Goal: Information Seeking & Learning: Learn about a topic

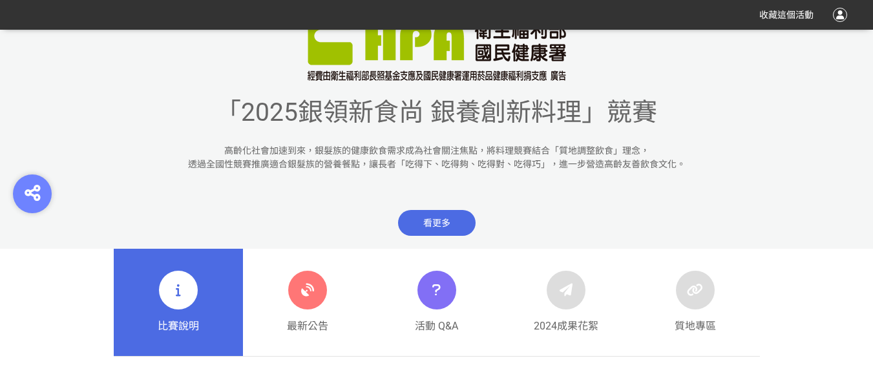
scroll to position [388, 0]
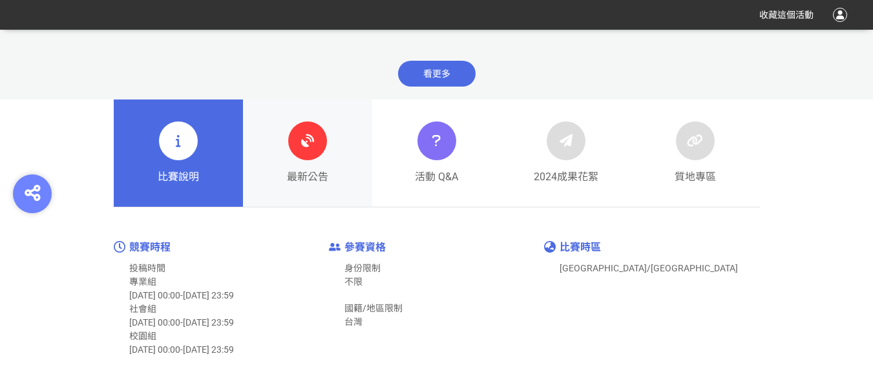
click at [312, 142] on icon at bounding box center [307, 140] width 23 height 23
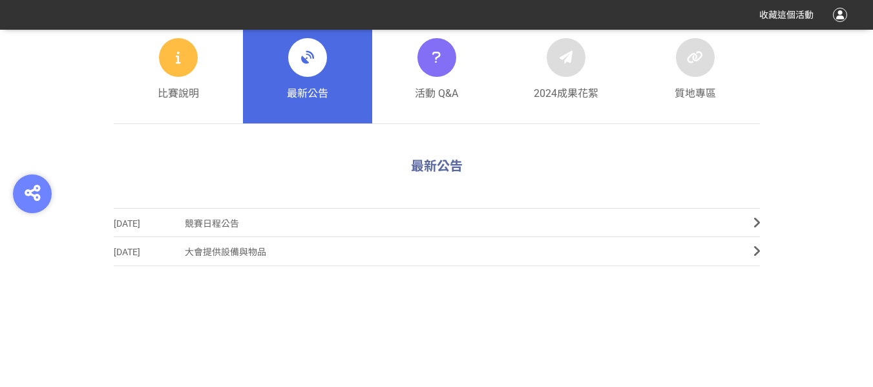
scroll to position [517, 0]
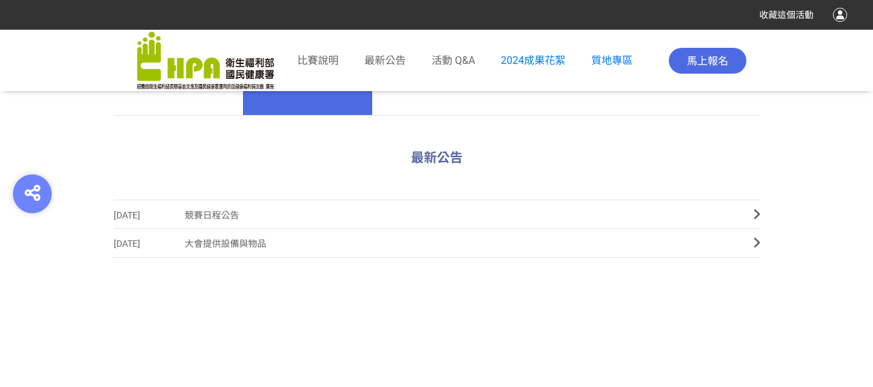
click at [226, 217] on span "競賽日程公告" at bounding box center [459, 215] width 549 height 29
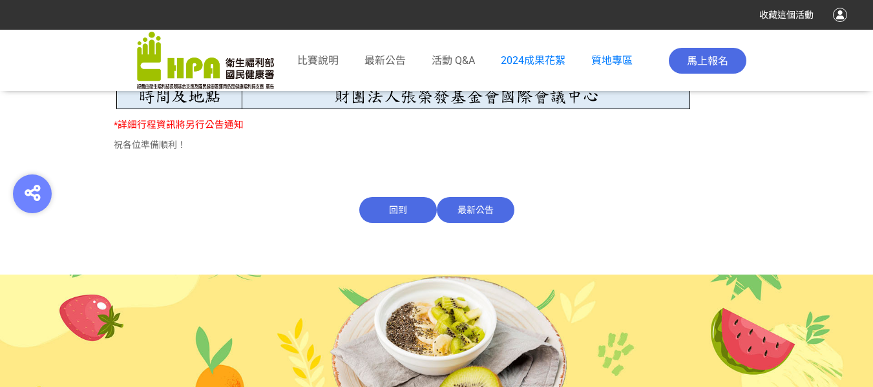
scroll to position [1010, 0]
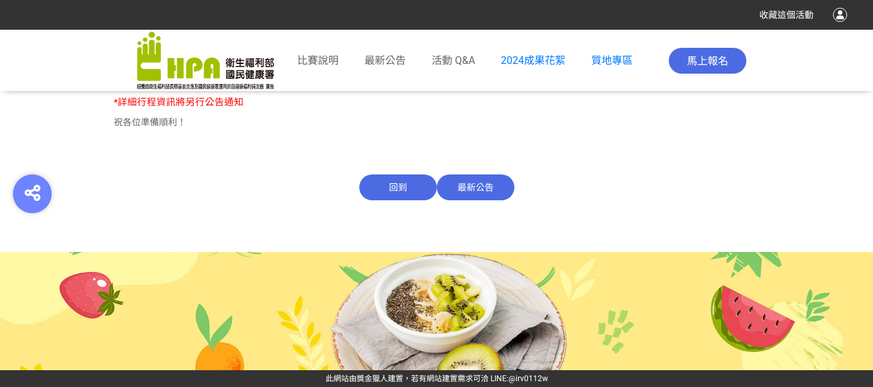
click at [465, 191] on span "最新公告" at bounding box center [476, 188] width 78 height 26
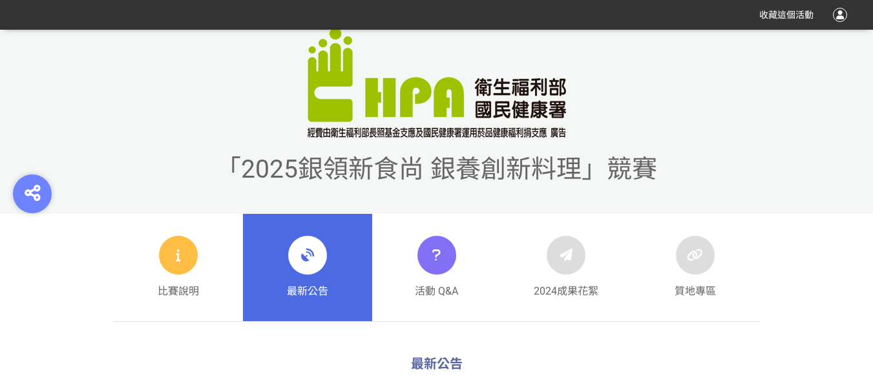
scroll to position [290, 0]
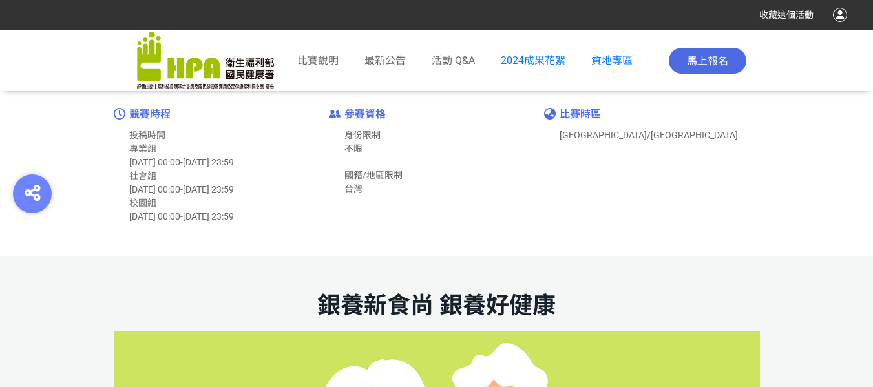
scroll to position [582, 0]
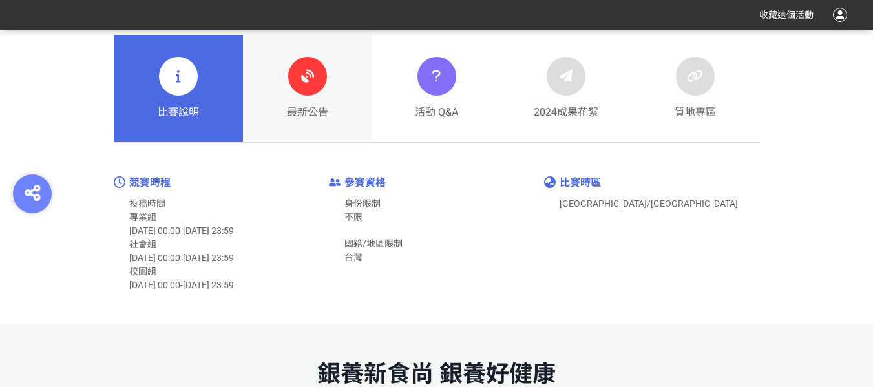
click at [311, 85] on icon at bounding box center [307, 76] width 23 height 23
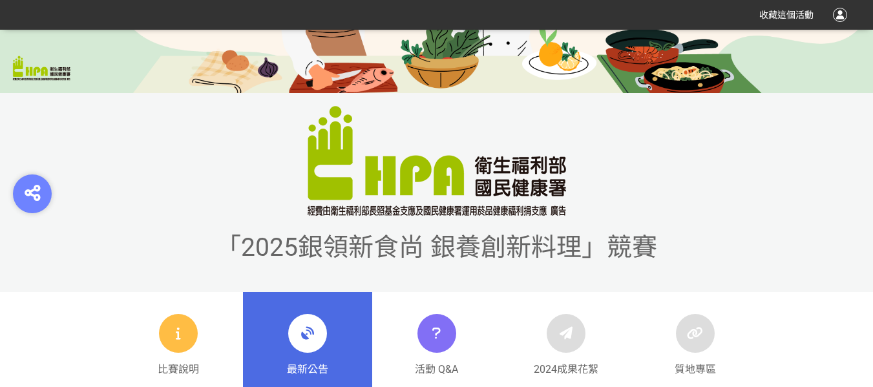
scroll to position [226, 0]
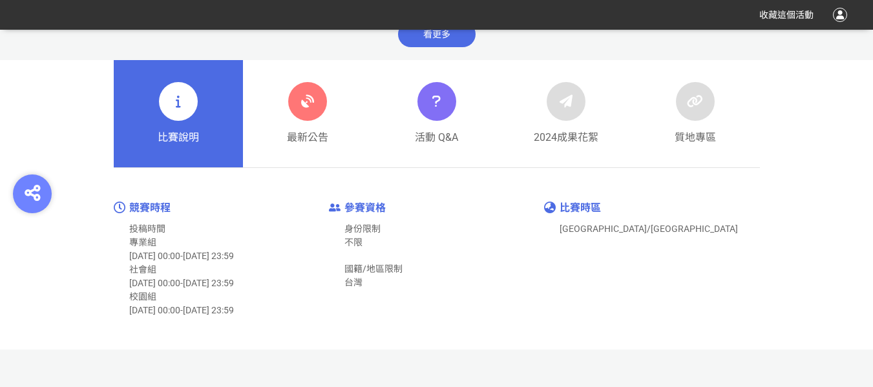
scroll to position [582, 0]
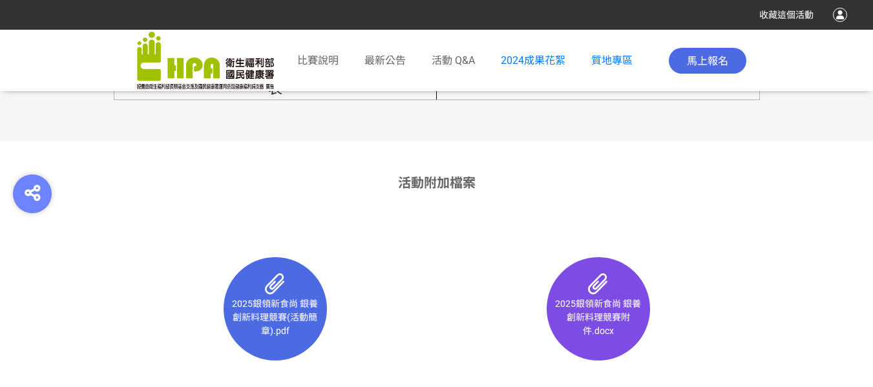
scroll to position [8016, 0]
